Goal: Task Accomplishment & Management: Manage account settings

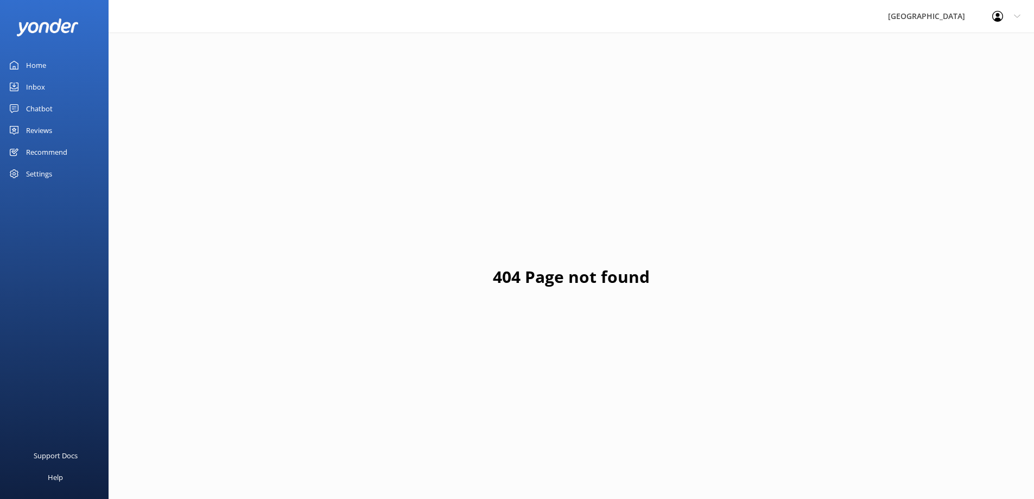
click at [45, 130] on div "Reviews" at bounding box center [39, 130] width 26 height 22
